Goal: Check status: Check status

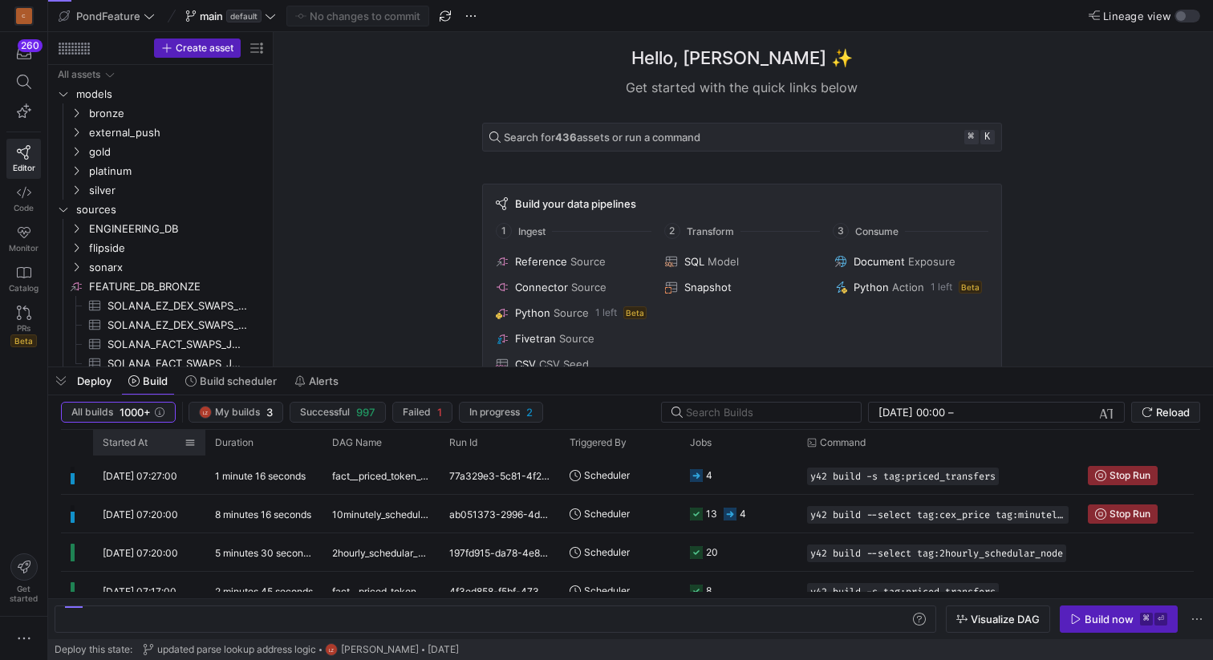
click at [116, 442] on span "Started At" at bounding box center [125, 442] width 45 height 11
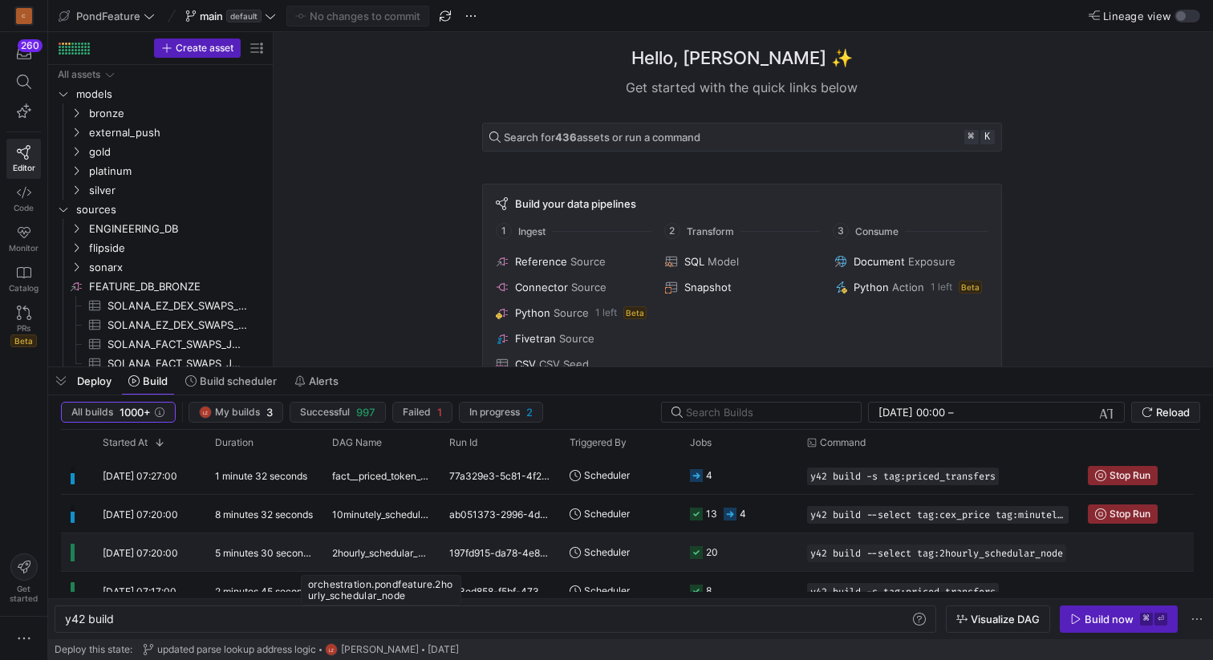
scroll to position [0, 48]
